Goal: Find contact information: Find contact information

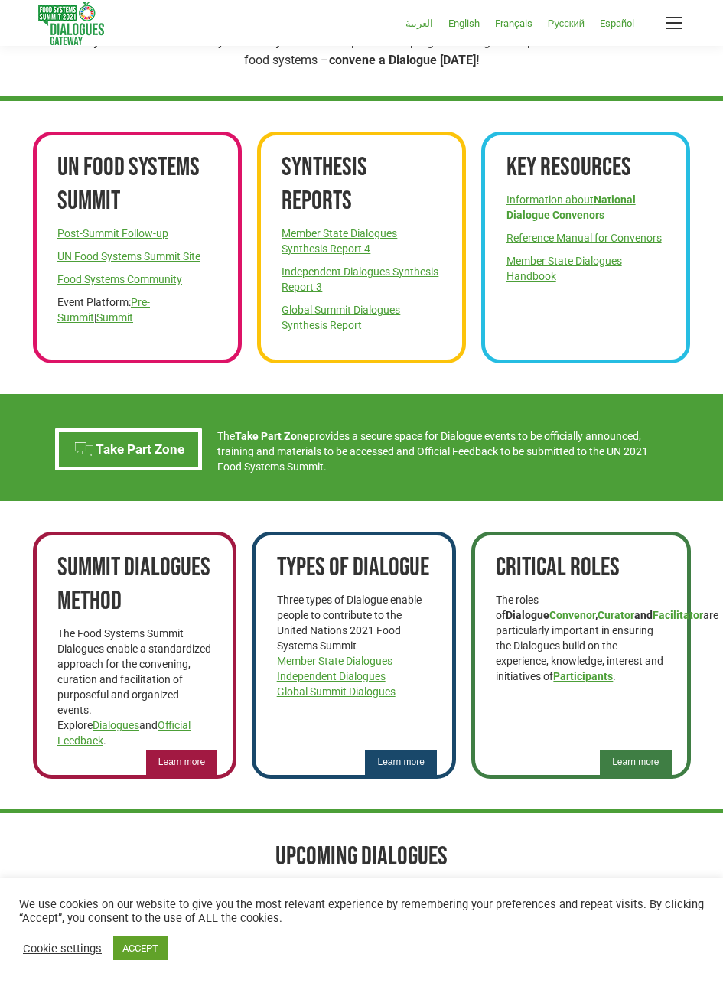
scroll to position [511, 0]
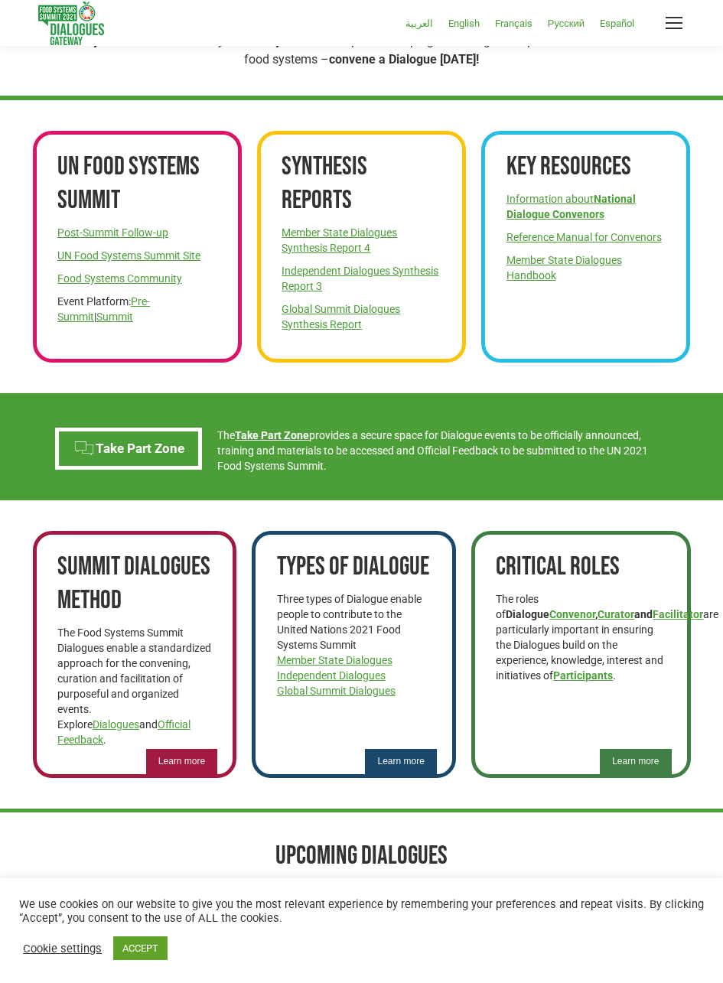
click at [96, 317] on link "Summit" at bounding box center [114, 316] width 37 height 12
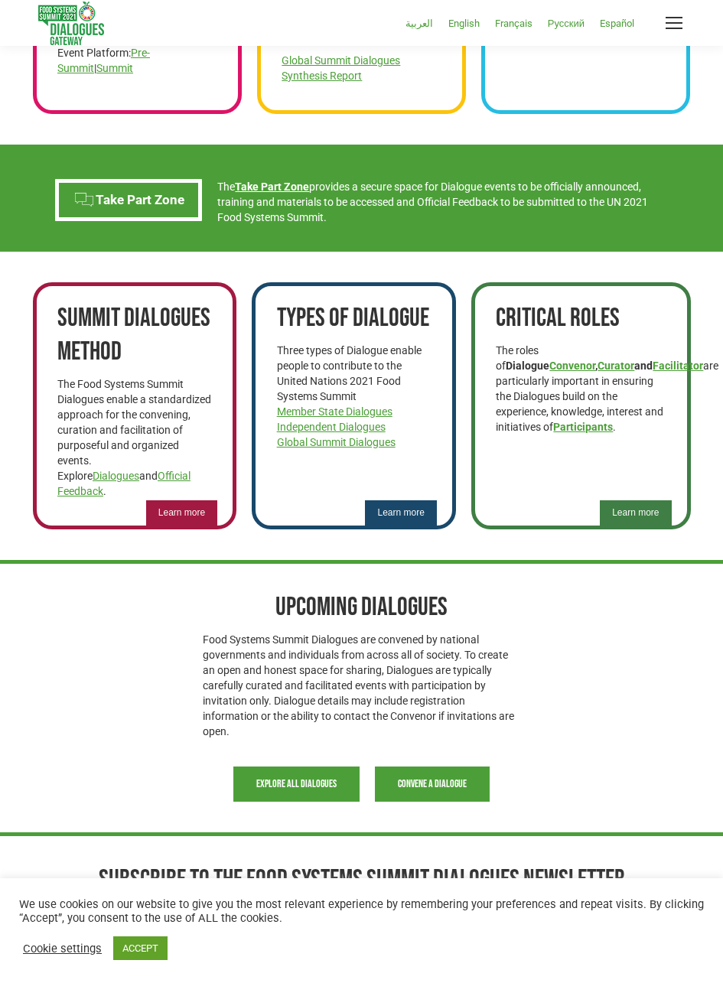
scroll to position [756, 0]
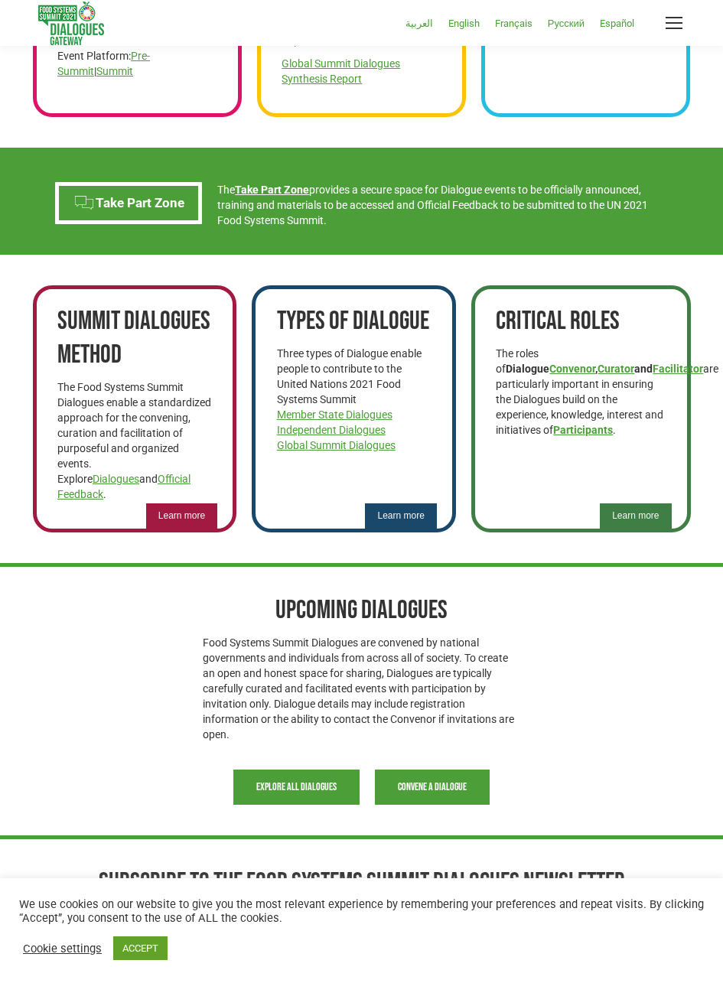
click at [658, 727] on div "UPCOMING DIALOGUES Food Systems Summit Dialogues are convened by national gover…" at bounding box center [362, 668] width 658 height 202
click at [666, 729] on div "UPCOMING DIALOGUES Food Systems Summit Dialogues are convened by national gover…" at bounding box center [362, 668] width 658 height 202
click at [658, 732] on div "UPCOMING DIALOGUES Food Systems Summit Dialogues are convened by national gover…" at bounding box center [362, 668] width 658 height 202
click at [664, 719] on div "UPCOMING DIALOGUES Food Systems Summit Dialogues are convened by national gover…" at bounding box center [362, 668] width 658 height 202
click at [680, 668] on div "UPCOMING DIALOGUES Food Systems Summit Dialogues are convened by national gover…" at bounding box center [362, 668] width 658 height 202
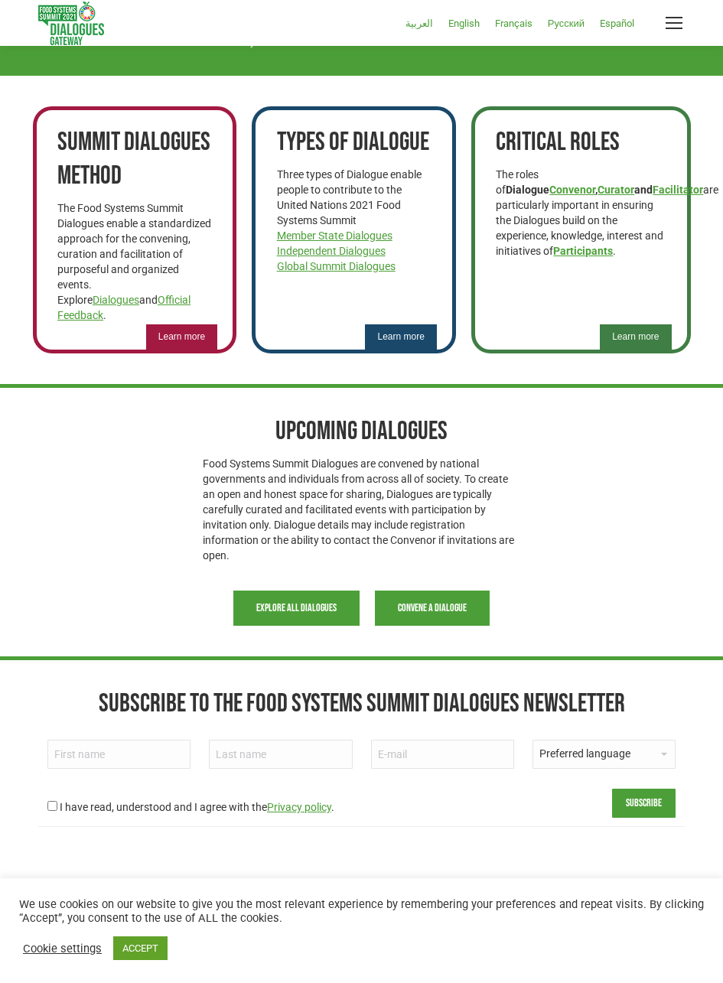
scroll to position [935, 0]
click at [672, 739] on select "Preferred language Arabic Chinese English French Portuguese Russian Spanish" at bounding box center [603, 753] width 143 height 29
click at [319, 597] on span "button" at bounding box center [296, 607] width 126 height 35
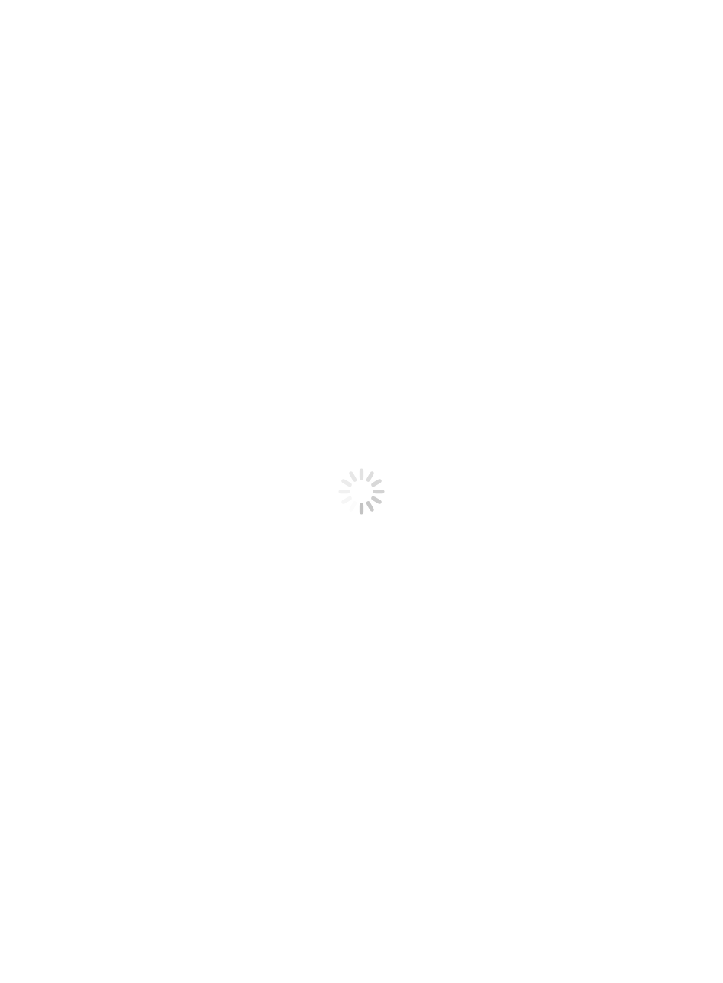
select select
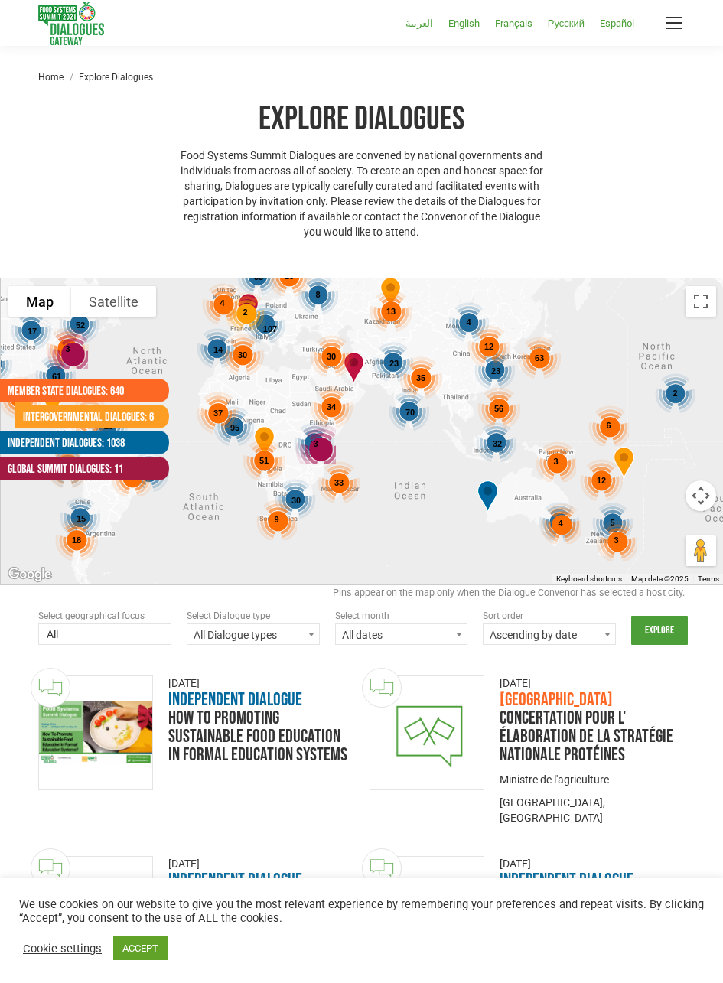
click at [321, 357] on div "30" at bounding box center [331, 356] width 43 height 43
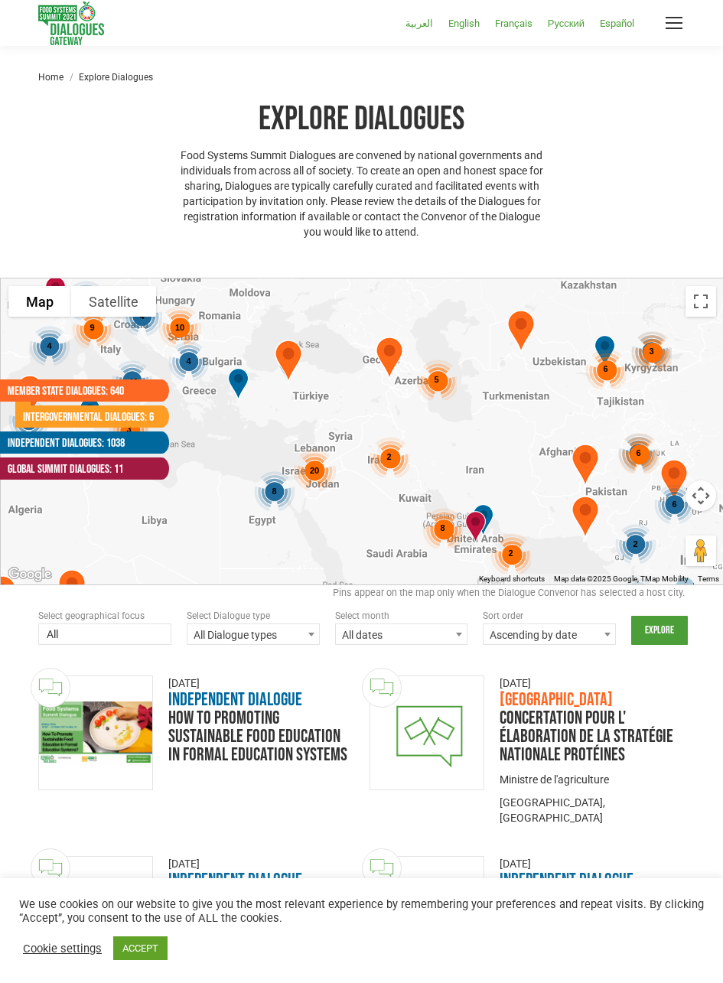
click at [385, 457] on div "2" at bounding box center [389, 457] width 41 height 41
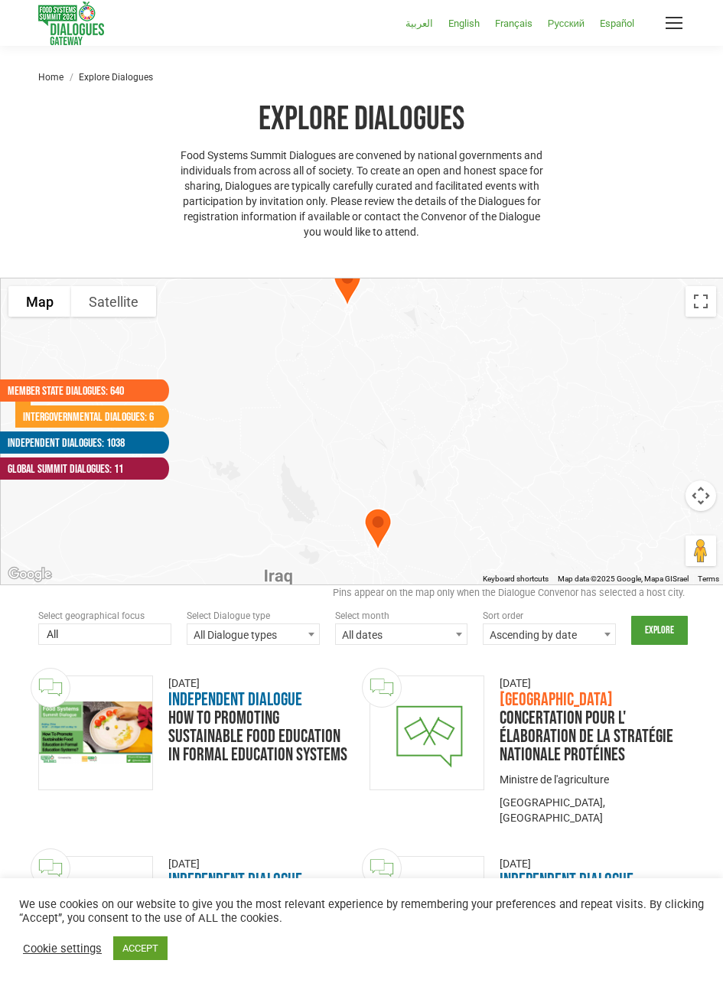
click at [375, 531] on img at bounding box center [378, 531] width 40 height 58
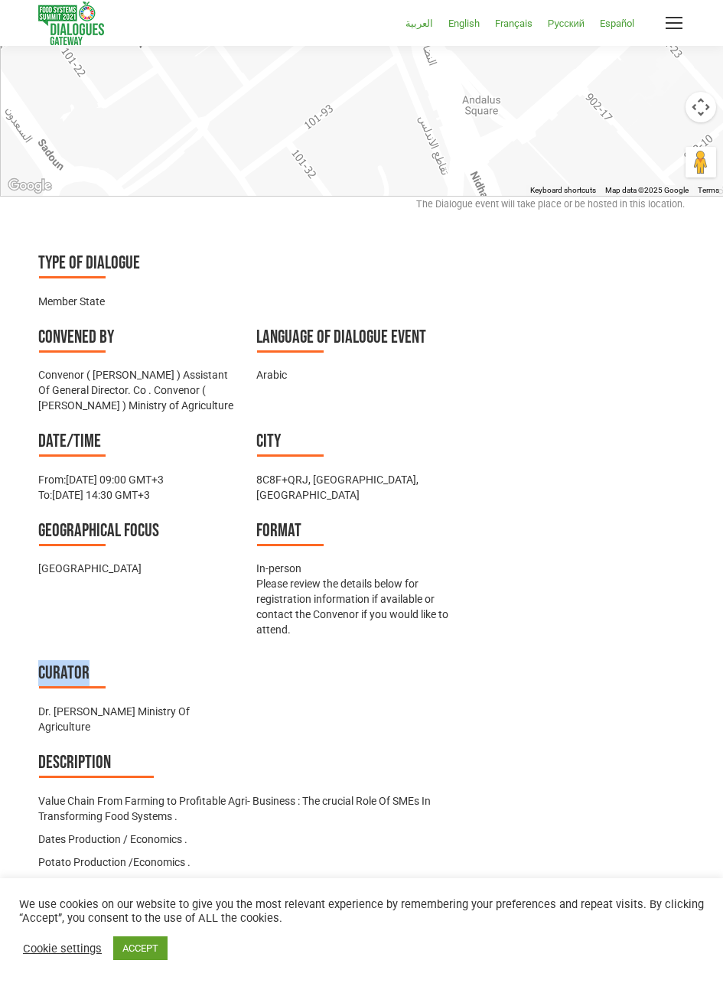
scroll to position [347, 0]
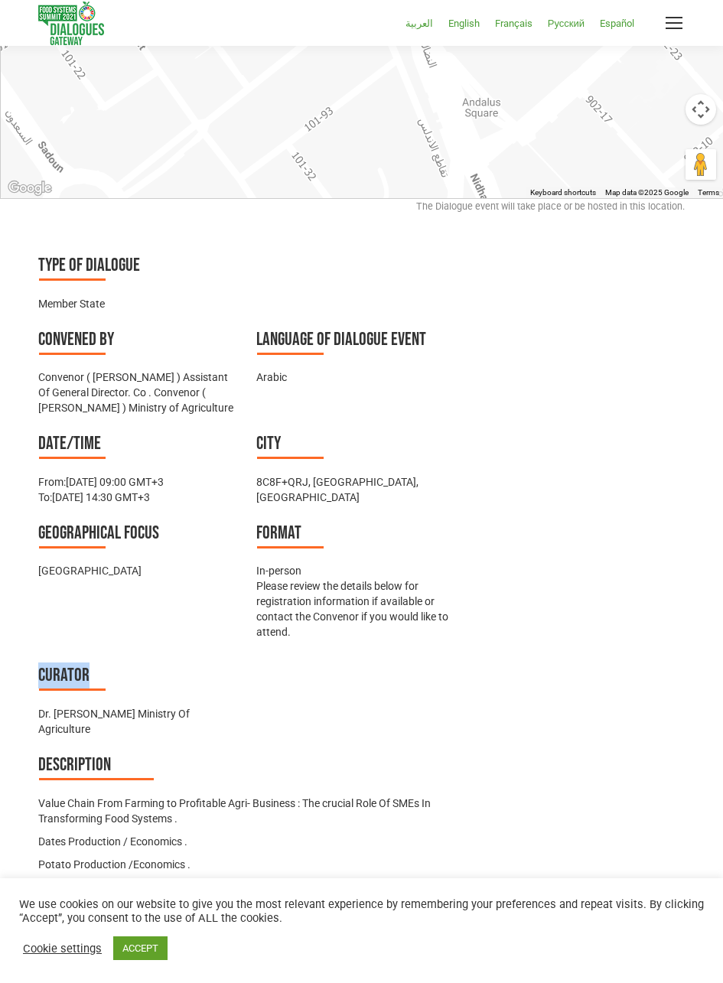
click at [413, 24] on span "العربية" at bounding box center [419, 23] width 28 height 11
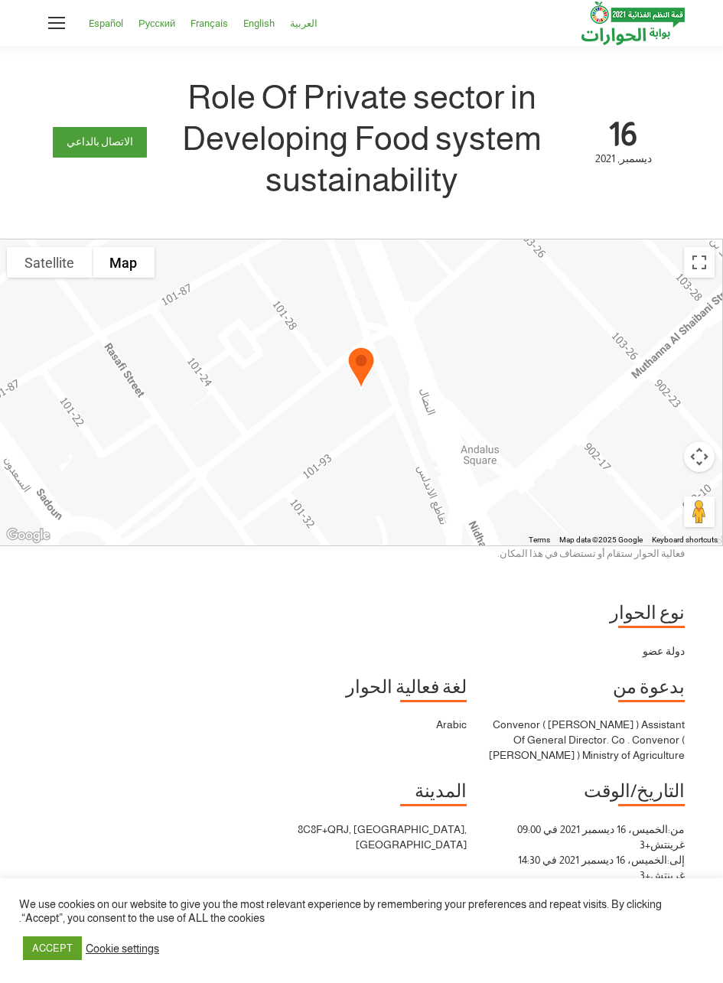
click at [269, 25] on span "English" at bounding box center [258, 23] width 31 height 11
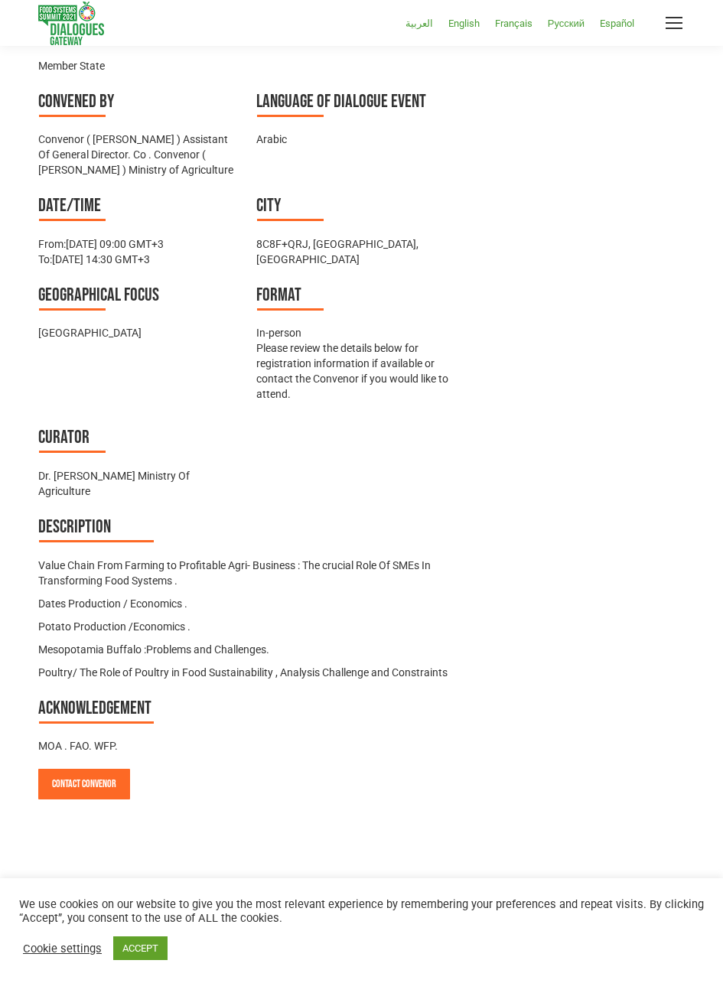
scroll to position [593, 0]
click at [543, 776] on div "Type of Dialogue Member State Convened by [PERSON_NAME] ( [PERSON_NAME] ) Assis…" at bounding box center [361, 407] width 646 height 784
click at [106, 794] on link "Contact Convenor" at bounding box center [84, 783] width 92 height 31
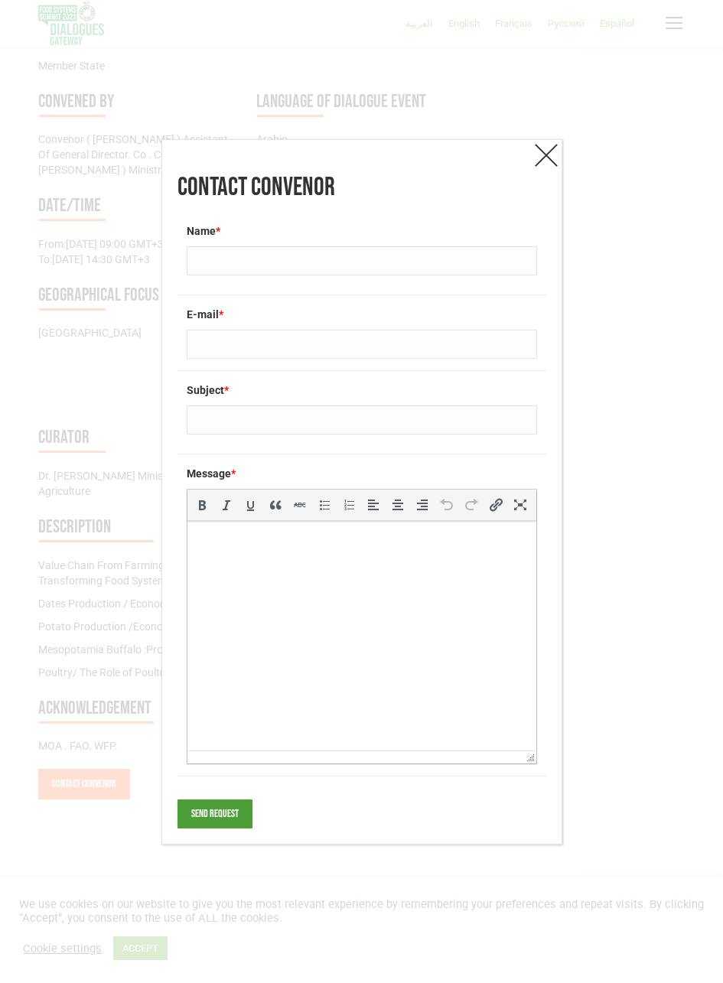
click at [207, 818] on input "Send request" at bounding box center [214, 813] width 75 height 29
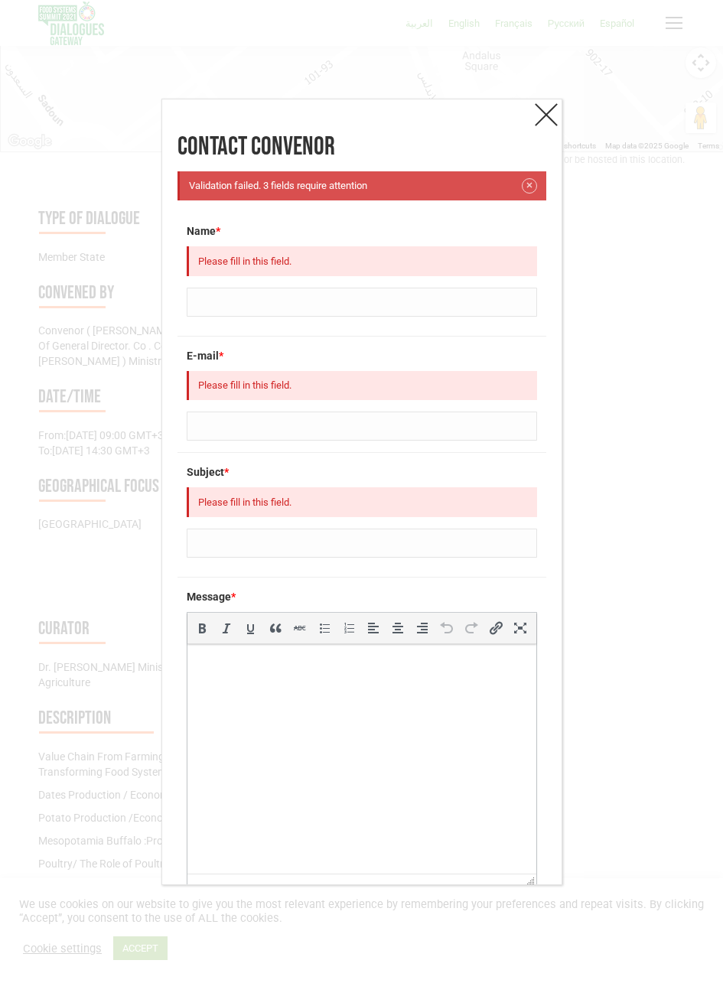
click at [539, 158] on h2 "Contact Convenor" at bounding box center [361, 147] width 369 height 34
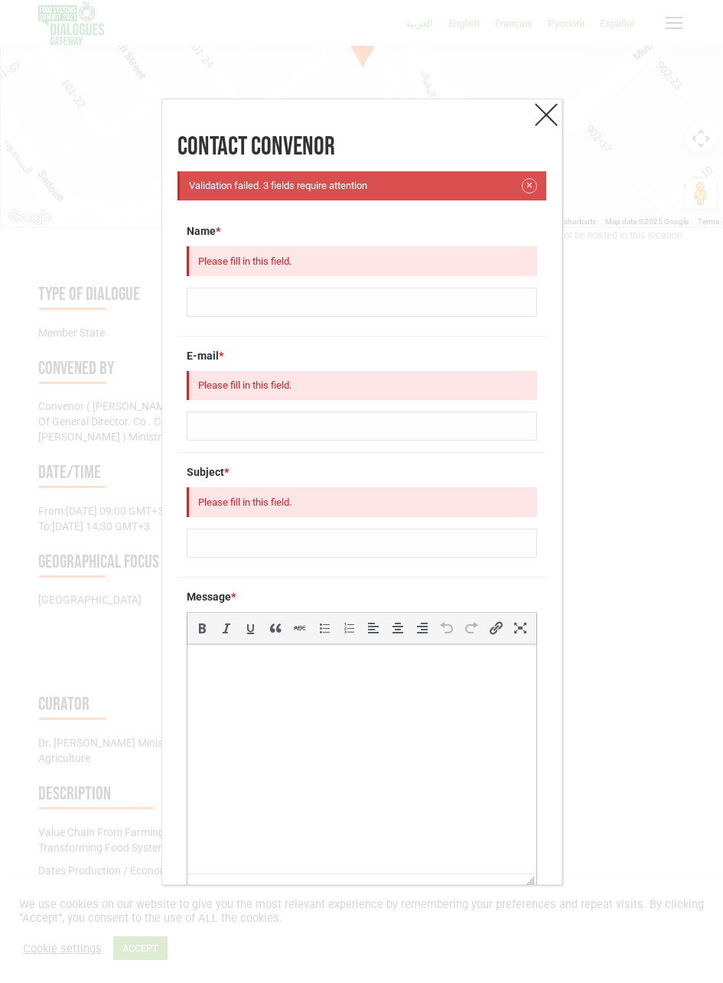
scroll to position [313, 0]
click at [531, 122] on link at bounding box center [546, 114] width 31 height 31
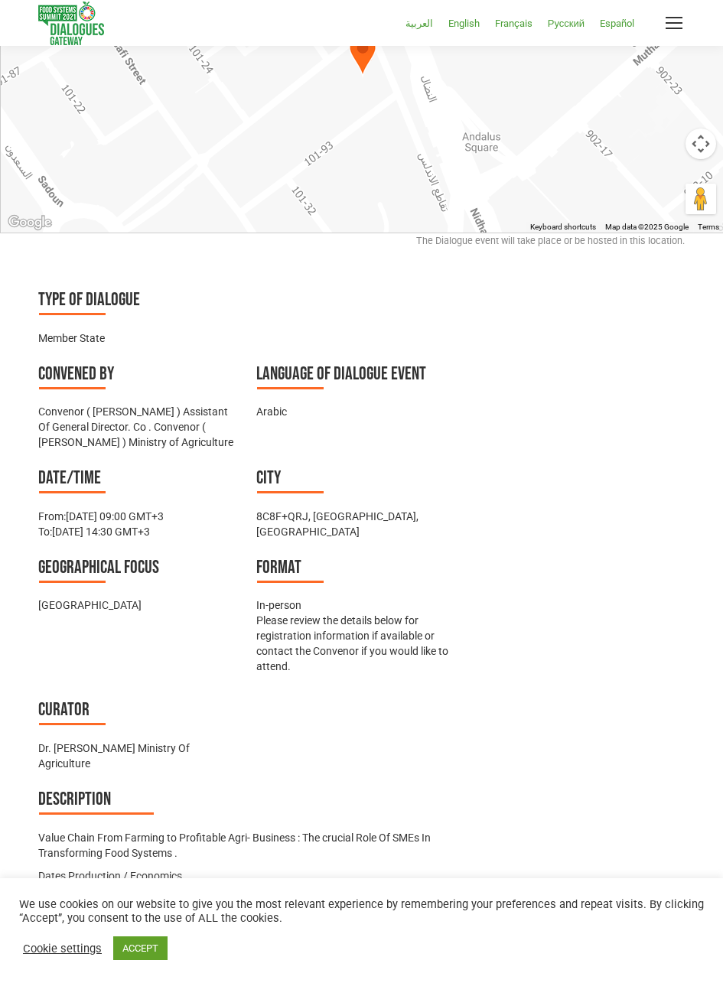
click at [564, 649] on div "Type of Dialogue Member State Convened by Convenor ( Dr. Ahmed Hussein ) Assist…" at bounding box center [361, 679] width 646 height 784
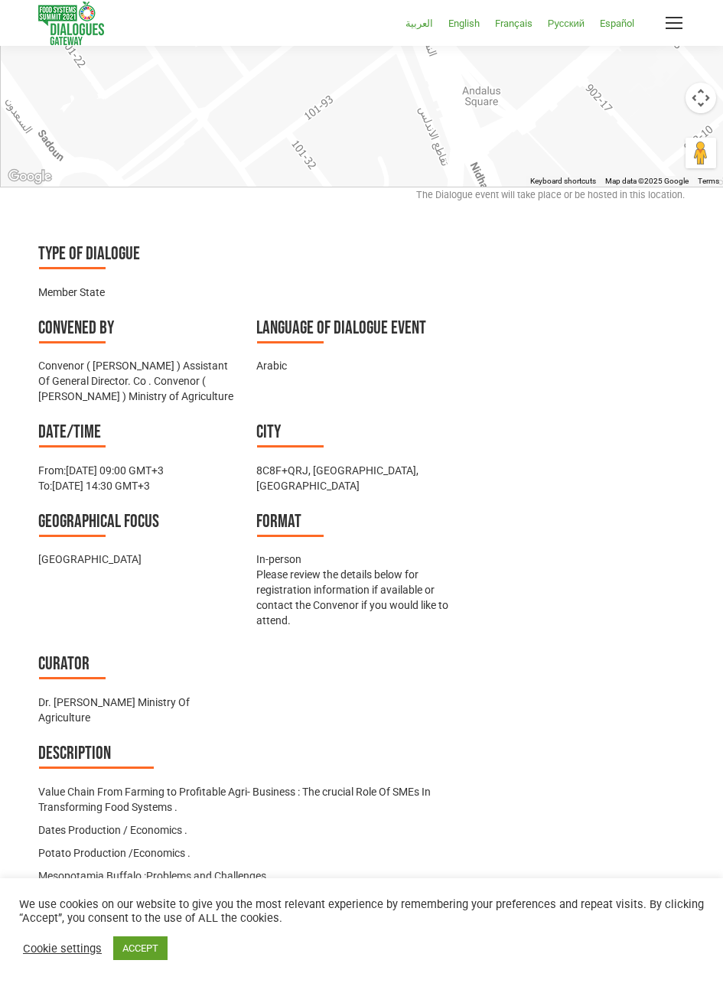
scroll to position [358, 0]
click at [562, 580] on div "Type of Dialogue Member State Convened by Convenor ( Dr. Ahmed Hussein ) Assist…" at bounding box center [361, 634] width 646 height 784
click at [564, 580] on div "Type of Dialogue Member State Convened by Convenor ( Dr. Ahmed Hussein ) Assist…" at bounding box center [361, 634] width 646 height 784
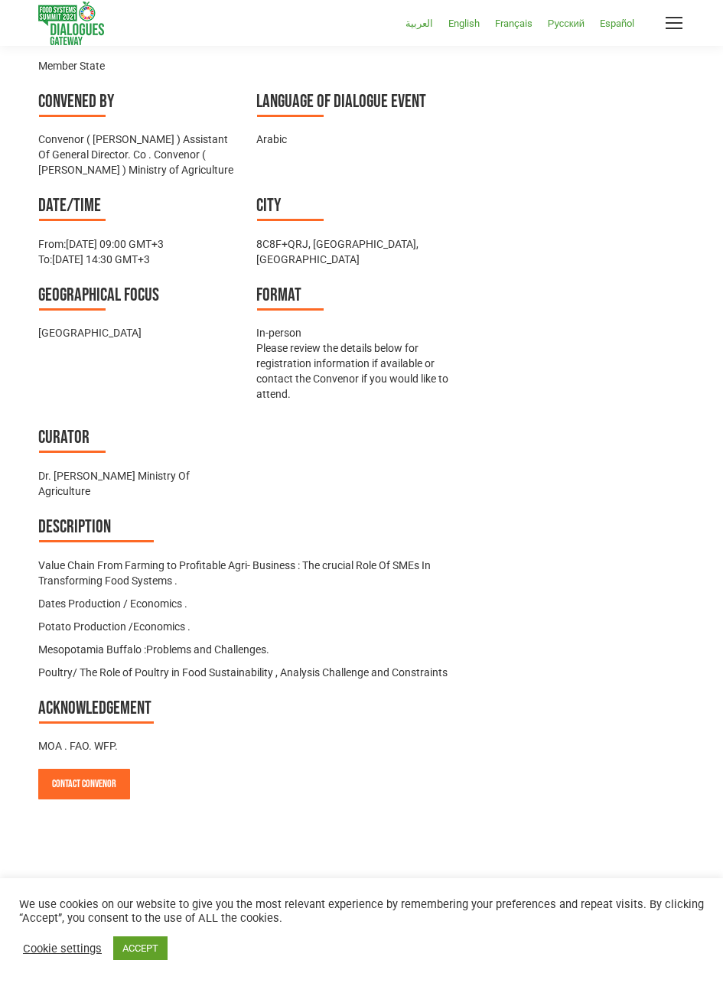
scroll to position [599, 0]
click at [138, 947] on link "ACCEPT" at bounding box center [140, 948] width 54 height 24
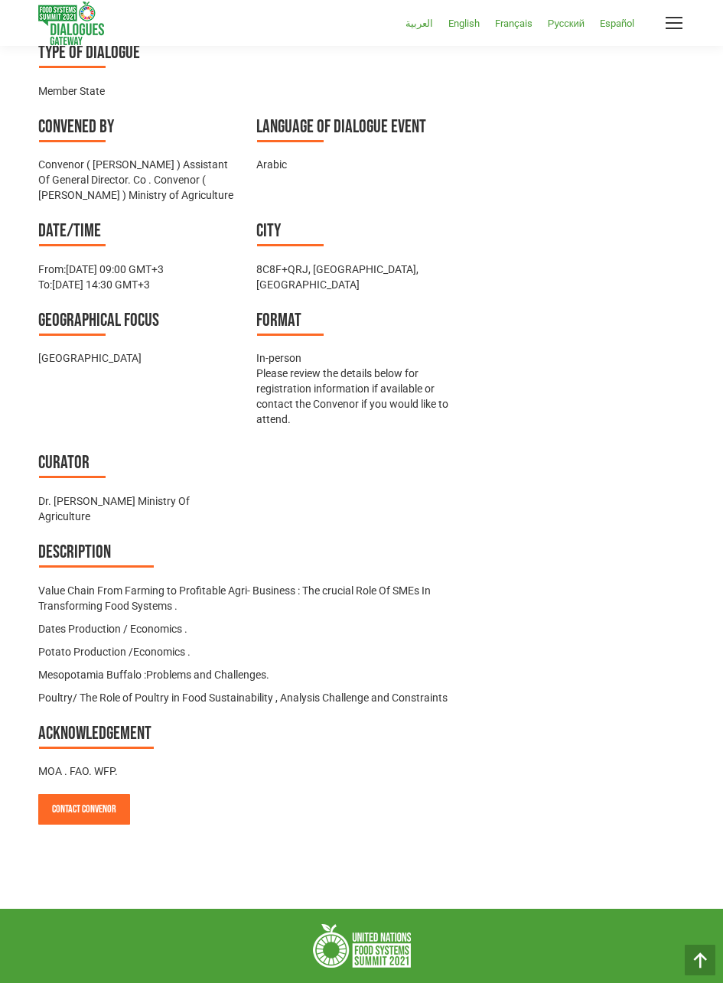
scroll to position [560, 0]
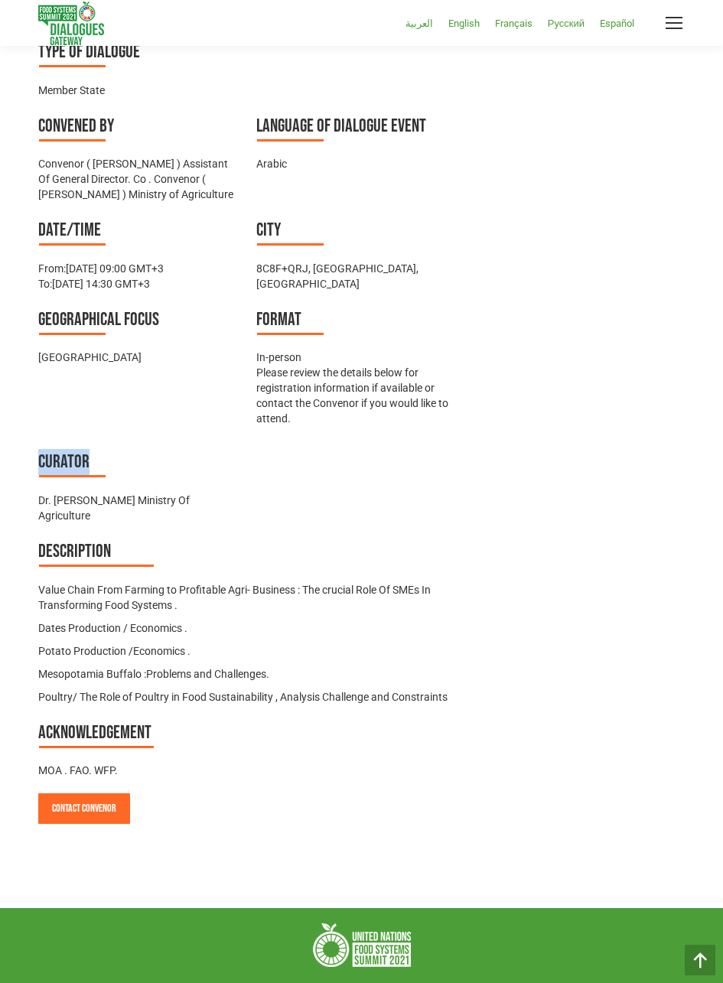
copy h3 "Curator"
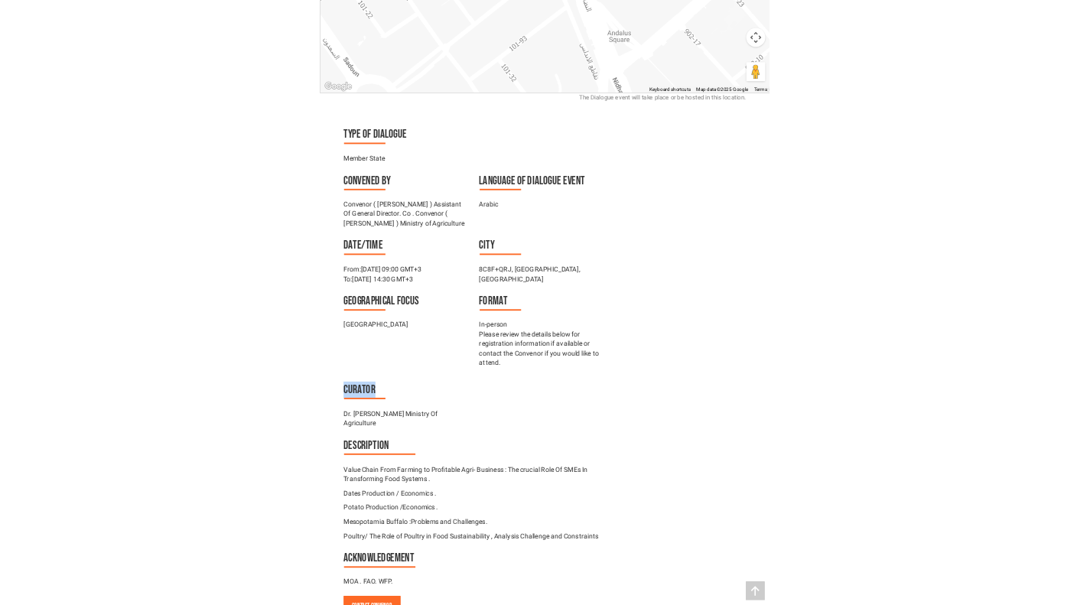
scroll to position [463, 0]
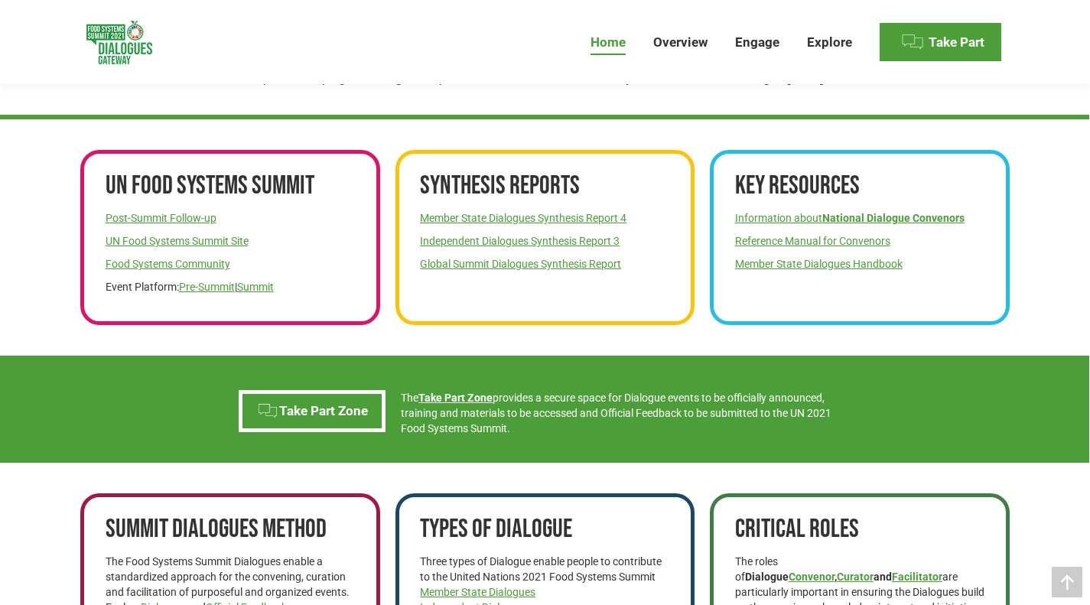
scroll to position [568, 0]
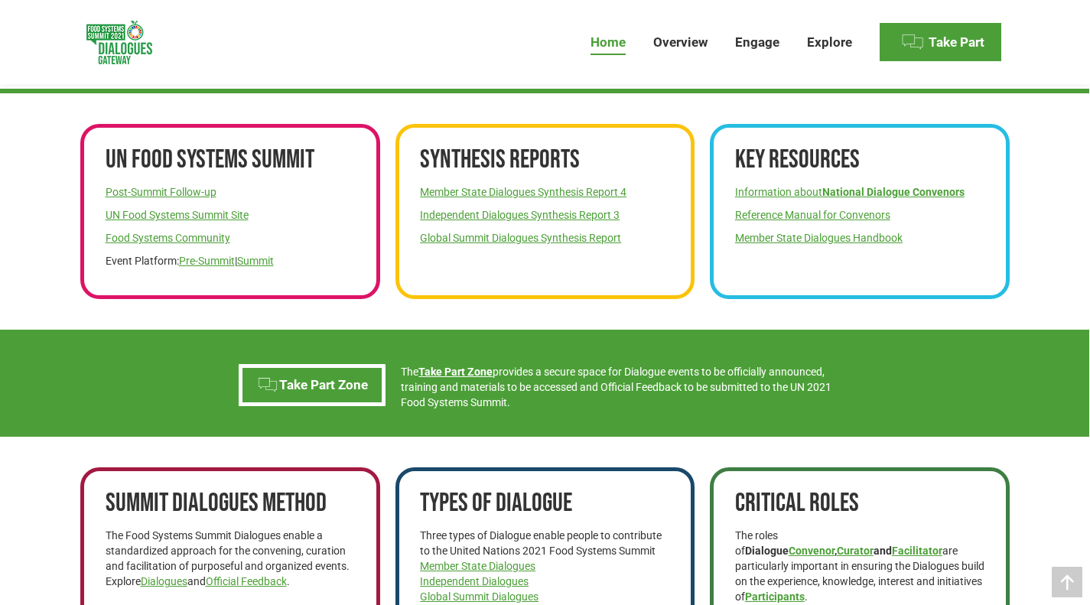
click at [178, 187] on link "Post-Summit Follow-up" at bounding box center [161, 192] width 111 height 12
